Goal: Task Accomplishment & Management: Manage account settings

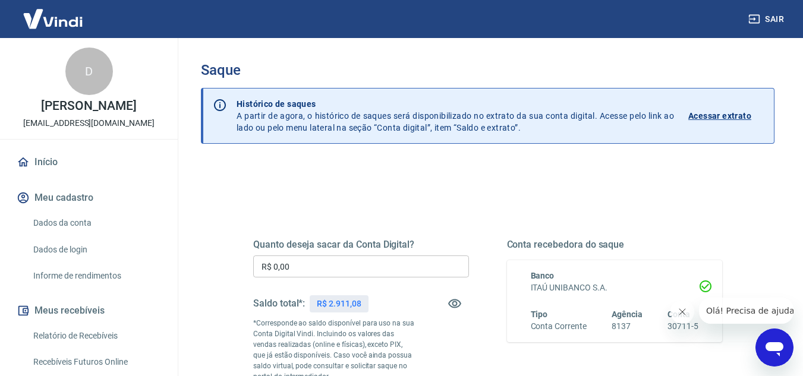
click at [304, 263] on input "R$ 0,00" at bounding box center [361, 266] width 216 height 22
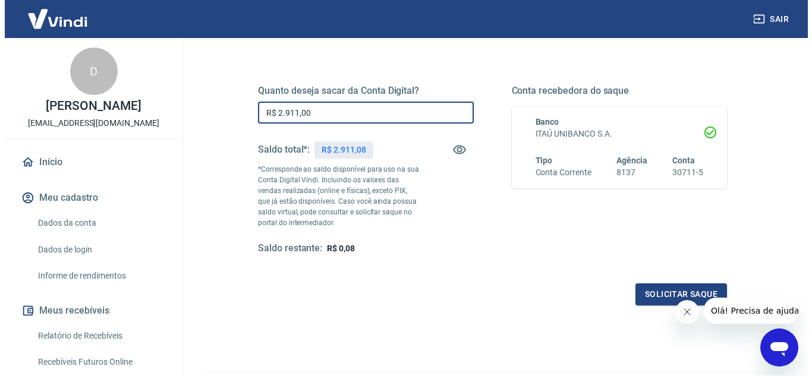
scroll to position [152, 0]
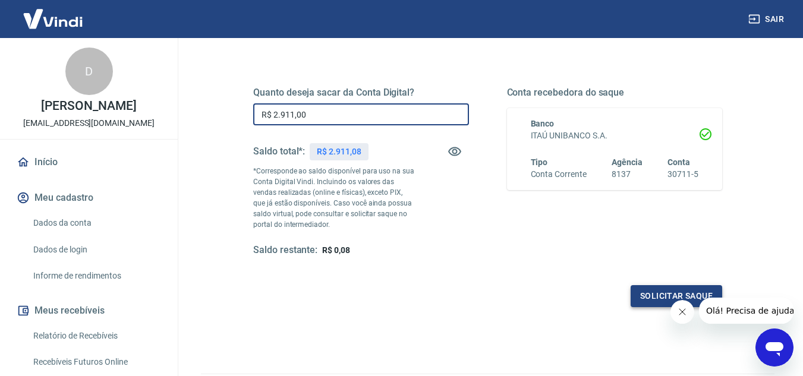
type input "R$ 2.911,00"
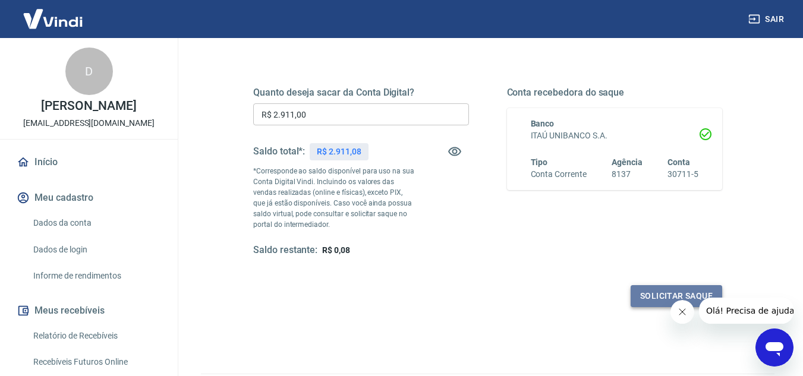
click at [649, 290] on button "Solicitar saque" at bounding box center [675, 296] width 91 height 22
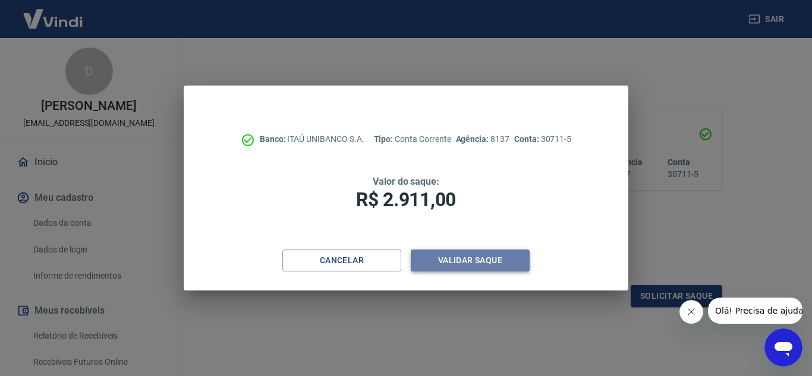
click at [505, 253] on button "Validar saque" at bounding box center [470, 261] width 119 height 22
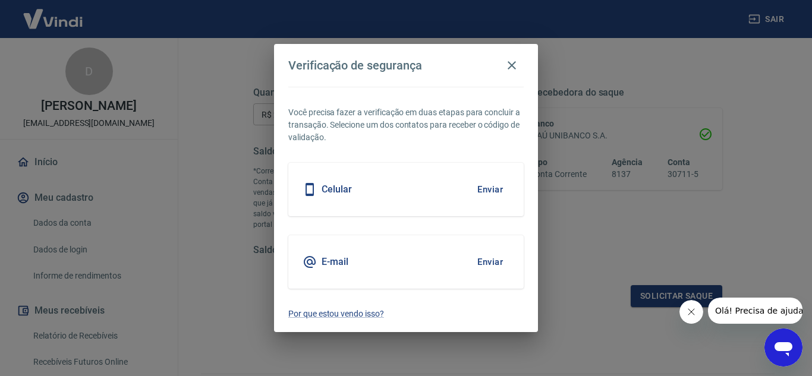
click at [487, 191] on button "Enviar" at bounding box center [490, 189] width 39 height 25
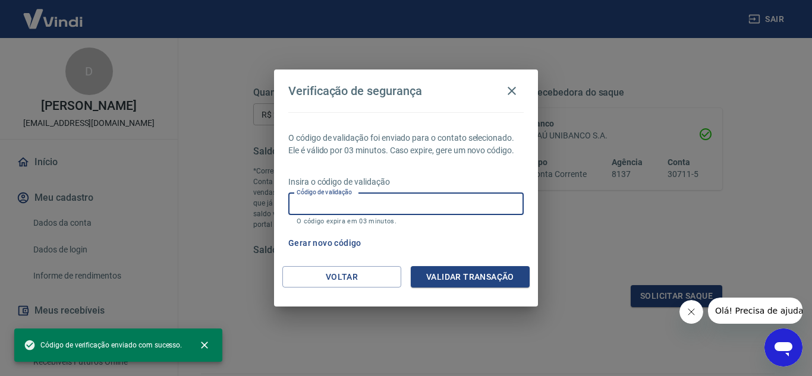
click at [421, 197] on input "Código de validação" at bounding box center [405, 204] width 235 height 22
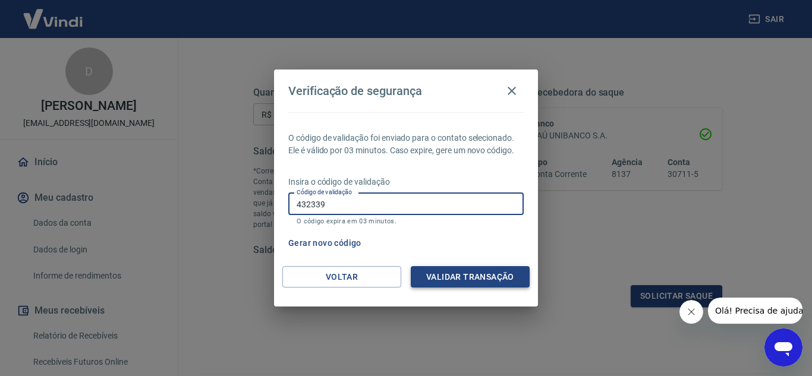
type input "432339"
click at [463, 271] on button "Validar transação" at bounding box center [470, 277] width 119 height 22
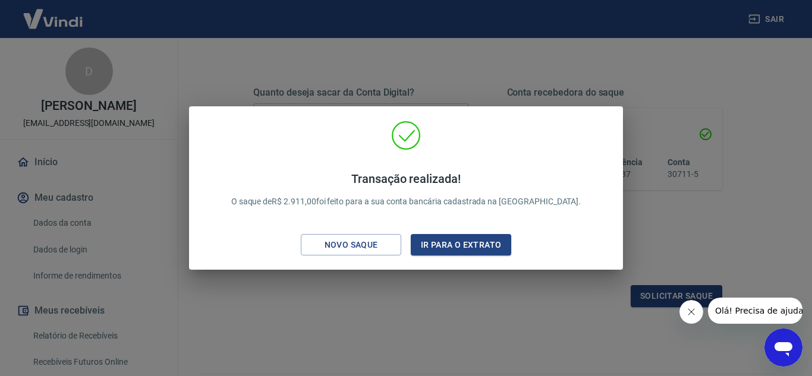
click at [668, 61] on div "Transação realizada! O saque de R$ 2.911,00 foi feito para a sua conta bancária…" at bounding box center [406, 188] width 812 height 376
